Goal: Task Accomplishment & Management: Use online tool/utility

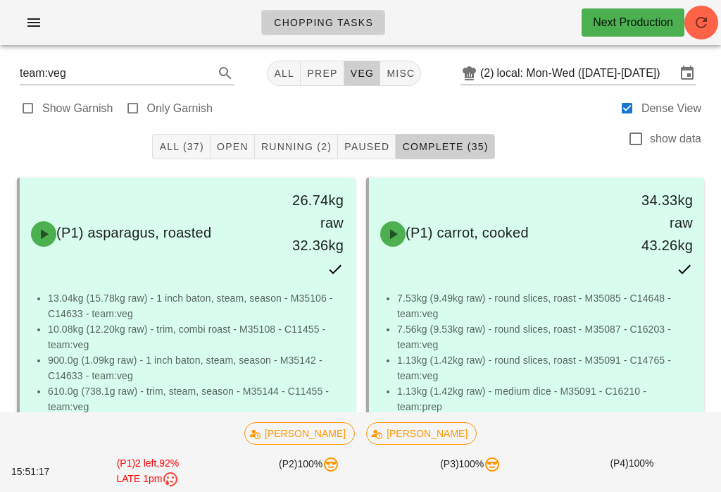
click at [243, 130] on div "All (37) Open Running (2) Paused Complete (35) show data" at bounding box center [360, 146] width 704 height 45
click at [231, 135] on button "Open" at bounding box center [233, 146] width 44 height 25
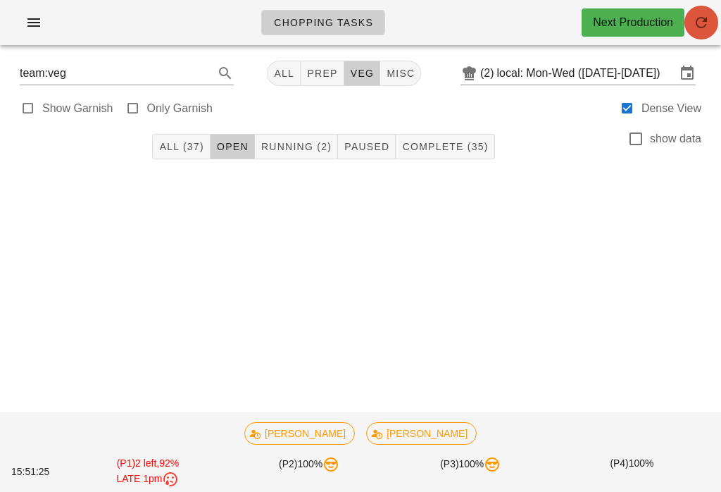
click at [709, 18] on icon "button" at bounding box center [701, 22] width 17 height 17
click at [706, 24] on icon "button" at bounding box center [701, 22] width 17 height 17
click at [308, 149] on span "Running (2)" at bounding box center [296, 146] width 71 height 11
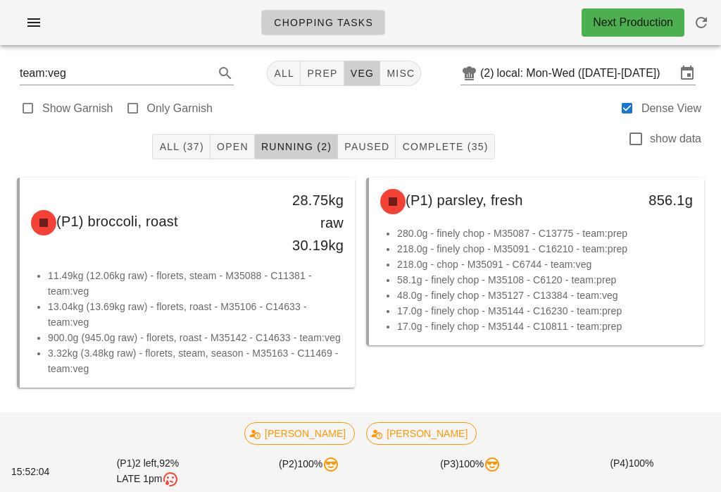
click at [459, 141] on span "Complete (35)" at bounding box center [444, 146] width 87 height 11
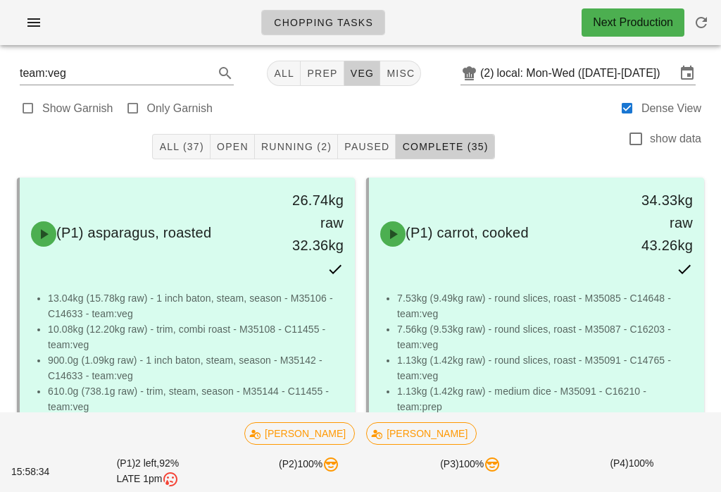
click at [318, 135] on button "Running (2)" at bounding box center [296, 146] width 83 height 25
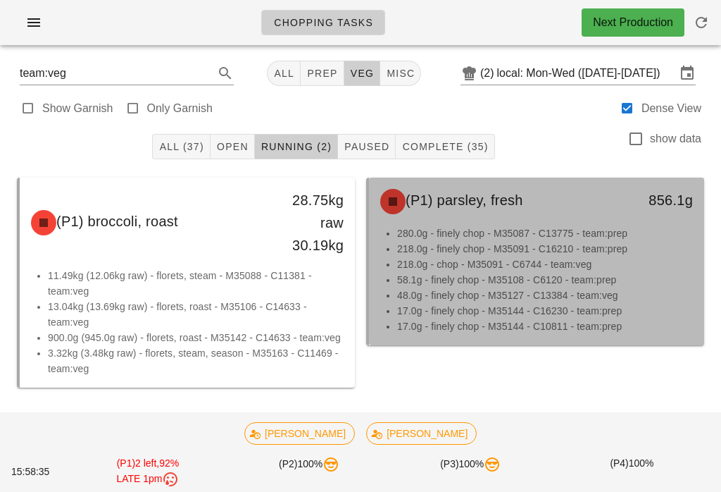
click at [508, 237] on li "280.0g - finely chop - M35087 - C13775 - team:prep" at bounding box center [545, 232] width 296 height 15
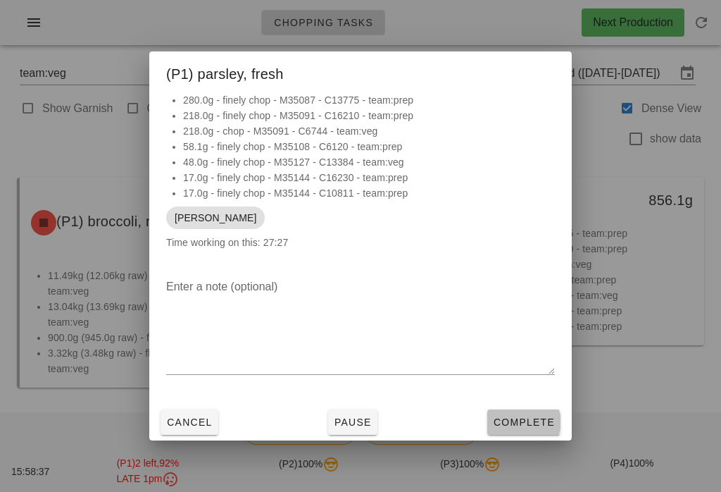
click at [525, 411] on button "Complete" at bounding box center [523, 421] width 73 height 25
